Goal: Transaction & Acquisition: Book appointment/travel/reservation

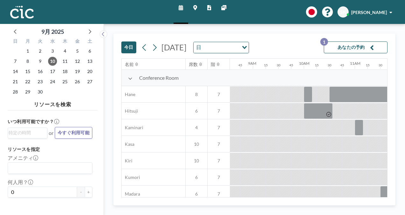
scroll to position [0, 624]
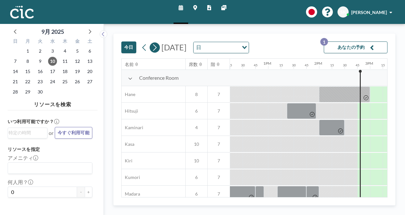
click at [159, 46] on button at bounding box center [155, 47] width 10 height 10
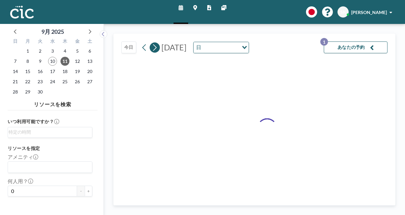
click at [159, 46] on button at bounding box center [155, 47] width 10 height 10
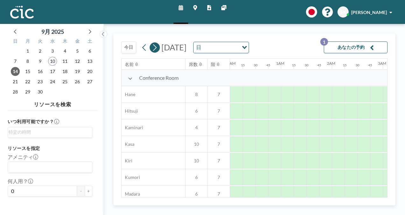
click at [159, 46] on button at bounding box center [155, 47] width 10 height 10
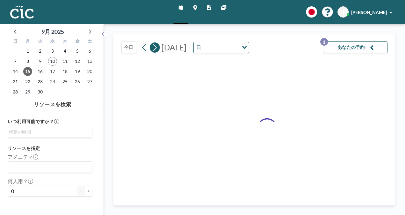
click at [159, 46] on button at bounding box center [155, 47] width 10 height 10
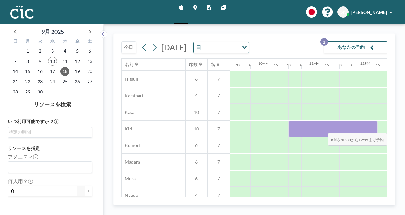
scroll to position [32, 478]
drag, startPoint x: 313, startPoint y: 125, endPoint x: 368, endPoint y: 128, distance: 55.8
click at [368, 128] on div at bounding box center [331, 129] width 89 height 16
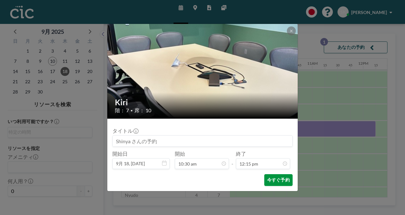
scroll to position [555, 0]
click at [274, 180] on button "今すぐ予約" at bounding box center [278, 180] width 28 height 12
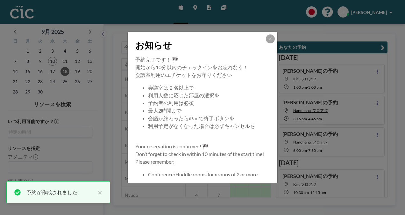
scroll to position [2, 0]
click at [274, 41] on button at bounding box center [270, 38] width 9 height 9
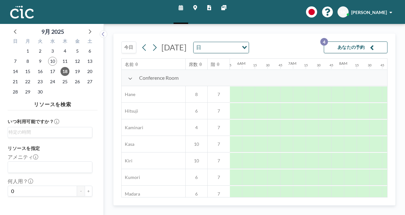
scroll to position [0, 281]
click at [346, 44] on button "あなたの予約 4" at bounding box center [356, 47] width 64 height 12
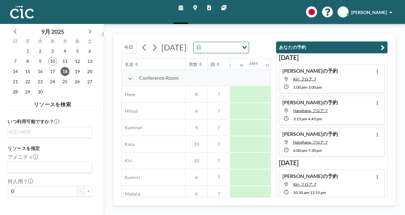
click at [127, 48] on button "今日" at bounding box center [128, 47] width 15 height 12
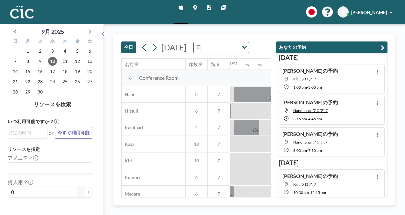
scroll to position [0, 752]
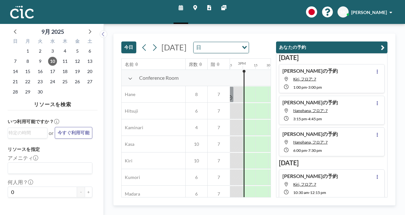
click at [382, 48] on icon "button" at bounding box center [383, 48] width 4 height 8
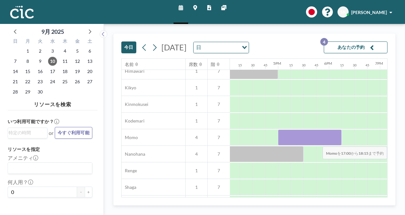
scroll to position [255, 940]
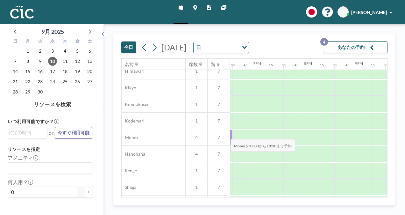
drag, startPoint x: 359, startPoint y: 140, endPoint x: 226, endPoint y: 134, distance: 133.2
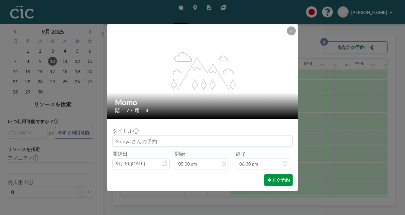
scroll to position [839, 0]
click at [274, 178] on button "今すぐ予約" at bounding box center [278, 180] width 28 height 12
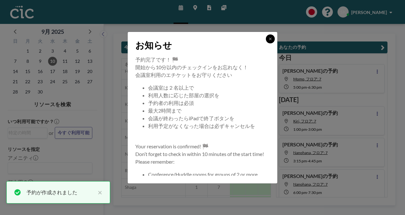
click at [267, 38] on button at bounding box center [270, 38] width 9 height 9
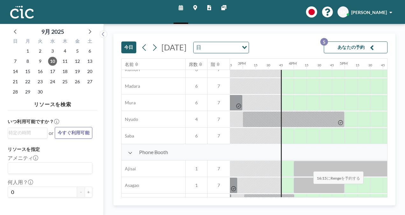
scroll to position [64, 752]
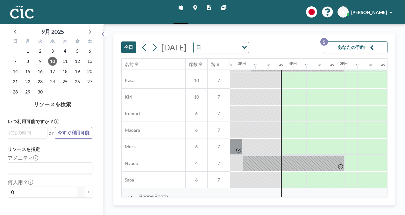
click at [392, 11] on span at bounding box center [390, 12] width 3 height 4
click at [383, 27] on span "プロフィール" at bounding box center [373, 30] width 27 height 6
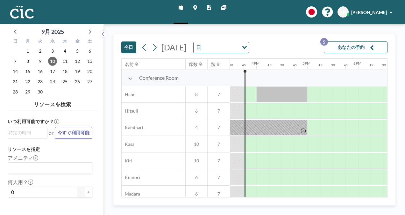
scroll to position [0, 790]
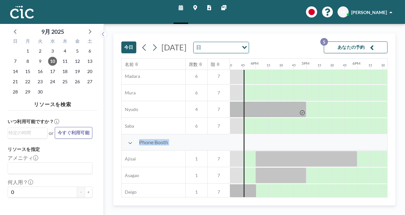
drag, startPoint x: 287, startPoint y: 194, endPoint x: 262, endPoint y: 198, distance: 25.2
click at [262, 198] on div "[DATE] [DATE] 日 Loading... あなたの予約 5 名前 席数 階 12AM 15 30 45 1AM 15 30 45 2AM 15 3…" at bounding box center [254, 119] width 282 height 172
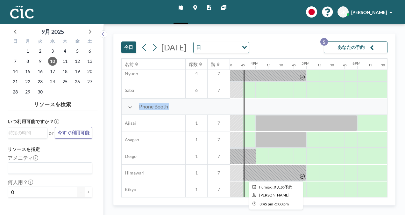
drag, startPoint x: 262, startPoint y: 198, endPoint x: 255, endPoint y: 171, distance: 28.1
click at [255, 171] on div at bounding box center [275, 173] width 64 height 16
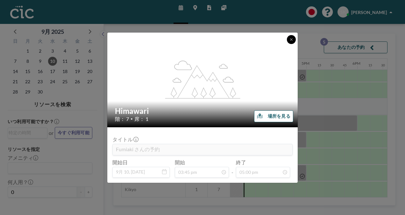
click at [293, 39] on button at bounding box center [291, 39] width 9 height 9
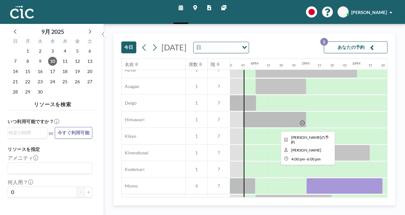
scroll to position [217, 790]
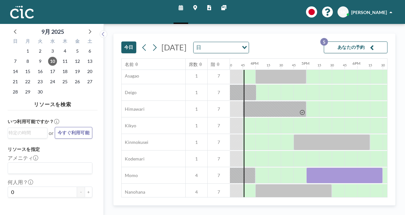
click at [52, 167] on input "Search for option" at bounding box center [49, 168] width 80 height 8
click at [65, 148] on h3 "リソースを指定" at bounding box center [50, 149] width 85 height 6
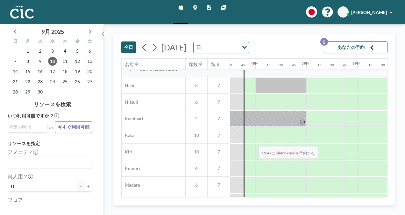
scroll to position [0, 790]
